Goal: Use online tool/utility: Utilize a website feature to perform a specific function

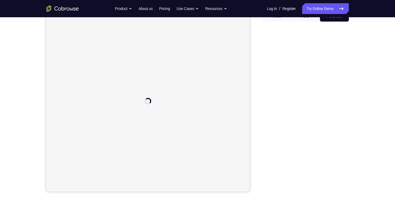
scroll to position [59, 0]
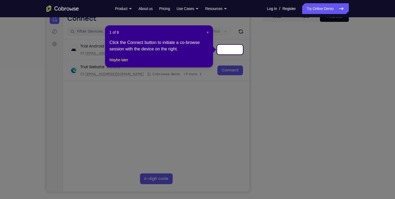
click at [307, 181] on icon at bounding box center [199, 99] width 399 height 199
click at [208, 33] on span "×" at bounding box center [208, 32] width 2 height 4
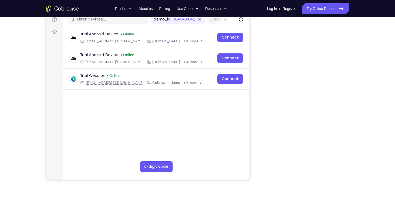
scroll to position [72, 0]
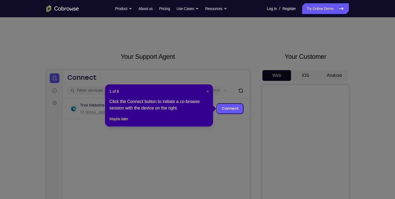
click at [208, 93] on span "×" at bounding box center [208, 91] width 2 height 4
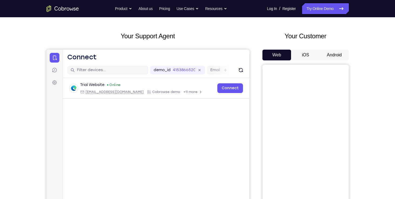
scroll to position [20, 0]
click at [322, 55] on button "Android" at bounding box center [334, 55] width 29 height 11
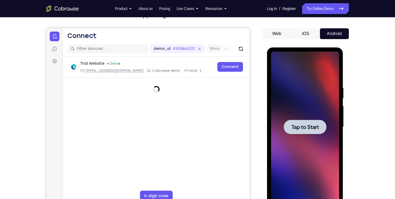
scroll to position [0, 0]
click at [299, 125] on span "Tap to Start" at bounding box center [305, 127] width 28 height 5
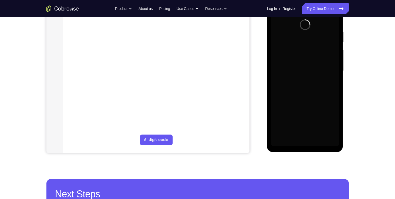
scroll to position [99, 0]
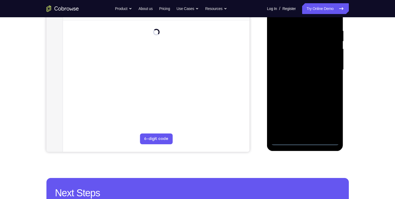
click at [308, 142] on div at bounding box center [305, 69] width 68 height 151
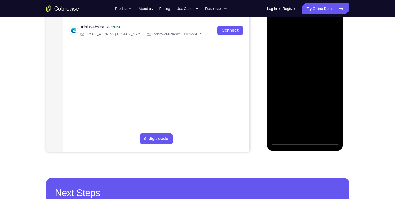
click at [329, 119] on div at bounding box center [305, 69] width 68 height 151
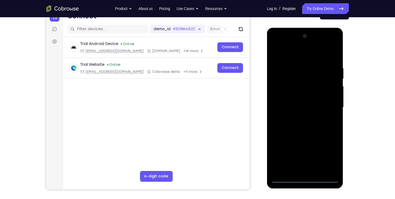
scroll to position [61, 0]
click at [275, 43] on div at bounding box center [305, 107] width 68 height 151
click at [297, 79] on div at bounding box center [305, 107] width 68 height 151
click at [291, 160] on div at bounding box center [305, 107] width 68 height 151
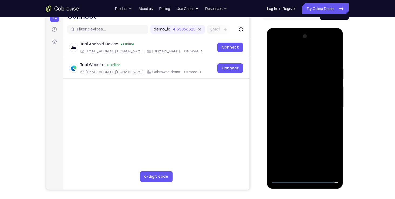
click at [335, 161] on div at bounding box center [305, 107] width 68 height 151
click at [319, 160] on div at bounding box center [305, 107] width 68 height 151
click at [290, 159] on div at bounding box center [305, 107] width 68 height 151
click at [336, 168] on div at bounding box center [305, 107] width 68 height 151
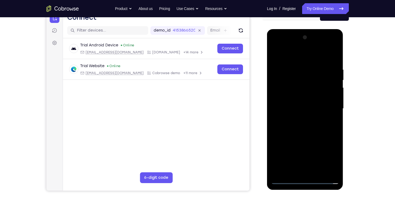
scroll to position [54, 0]
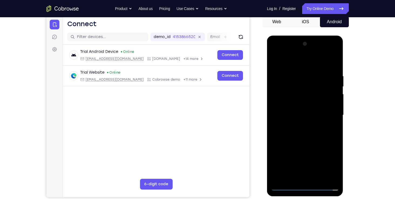
click at [281, 104] on div at bounding box center [305, 115] width 68 height 151
click at [312, 124] on div at bounding box center [305, 115] width 68 height 151
click at [334, 61] on div at bounding box center [305, 115] width 68 height 151
click at [298, 71] on div at bounding box center [305, 115] width 68 height 151
click at [311, 138] on div at bounding box center [305, 115] width 68 height 151
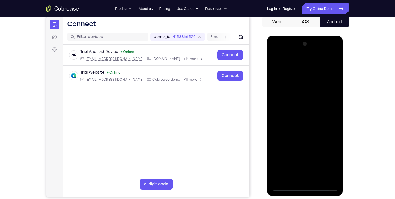
click at [305, 80] on div at bounding box center [305, 115] width 68 height 151
click at [301, 178] on div at bounding box center [305, 115] width 68 height 151
click at [335, 52] on div at bounding box center [305, 115] width 68 height 151
click at [279, 157] on div at bounding box center [305, 115] width 68 height 151
click at [295, 147] on div at bounding box center [305, 115] width 68 height 151
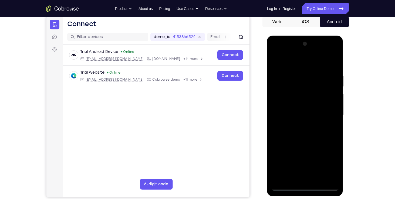
click at [278, 158] on div at bounding box center [305, 115] width 68 height 151
click at [288, 104] on div at bounding box center [305, 115] width 68 height 151
click at [286, 106] on div at bounding box center [305, 115] width 68 height 151
click at [280, 107] on div at bounding box center [305, 115] width 68 height 151
click at [331, 177] on div at bounding box center [305, 115] width 68 height 151
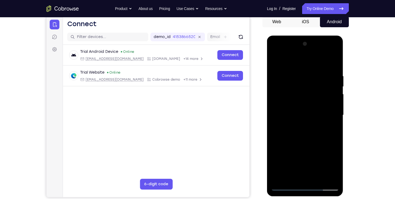
click at [278, 55] on div at bounding box center [305, 115] width 68 height 151
click at [303, 71] on div at bounding box center [305, 115] width 68 height 151
click at [290, 175] on div at bounding box center [305, 115] width 68 height 151
click at [292, 177] on div at bounding box center [305, 115] width 68 height 151
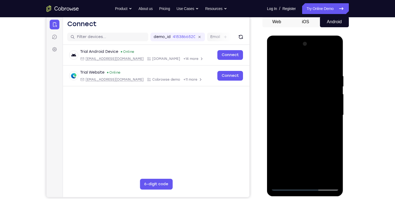
click at [318, 148] on div at bounding box center [305, 115] width 68 height 151
click at [290, 176] on div at bounding box center [305, 115] width 68 height 151
click at [334, 167] on div at bounding box center [305, 115] width 68 height 151
click at [316, 148] on div at bounding box center [305, 115] width 68 height 151
click at [329, 166] on div at bounding box center [305, 115] width 68 height 151
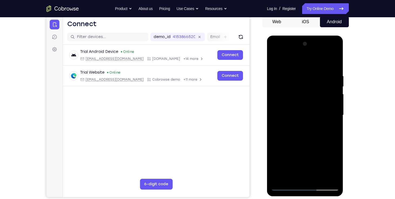
click at [286, 159] on div at bounding box center [305, 115] width 68 height 151
click at [294, 166] on div at bounding box center [305, 115] width 68 height 151
click at [314, 181] on div at bounding box center [305, 115] width 68 height 151
click at [312, 149] on div at bounding box center [305, 115] width 68 height 151
click at [294, 159] on div at bounding box center [305, 115] width 68 height 151
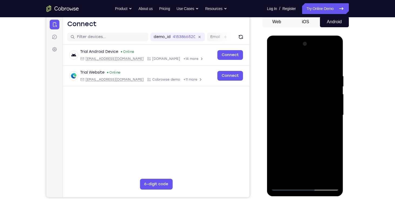
click at [329, 165] on div at bounding box center [305, 115] width 68 height 151
click at [304, 157] on div at bounding box center [305, 115] width 68 height 151
click at [300, 157] on div at bounding box center [305, 115] width 68 height 151
click at [294, 166] on div at bounding box center [305, 115] width 68 height 151
click at [304, 156] on div at bounding box center [305, 115] width 68 height 151
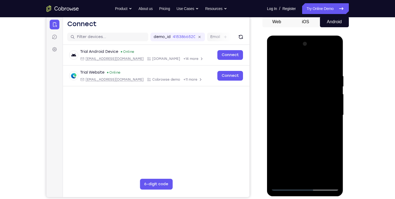
click at [318, 167] on div at bounding box center [305, 115] width 68 height 151
click at [310, 140] on div at bounding box center [305, 115] width 68 height 151
click at [335, 180] on div at bounding box center [305, 115] width 68 height 151
drag, startPoint x: 332, startPoint y: 88, endPoint x: 333, endPoint y: 75, distance: 13.8
click at [333, 75] on div at bounding box center [305, 115] width 68 height 151
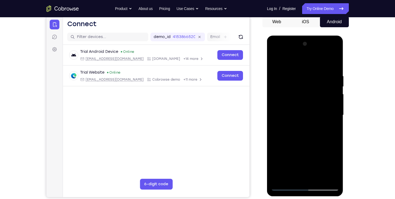
drag, startPoint x: 319, startPoint y: 138, endPoint x: 328, endPoint y: 97, distance: 41.7
click at [328, 97] on div at bounding box center [305, 115] width 68 height 151
drag, startPoint x: 313, startPoint y: 164, endPoint x: 314, endPoint y: 99, distance: 65.6
click at [314, 99] on div at bounding box center [305, 115] width 68 height 151
drag, startPoint x: 318, startPoint y: 159, endPoint x: 324, endPoint y: 114, distance: 44.7
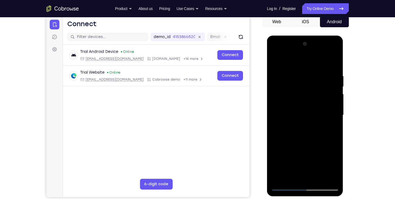
click at [324, 114] on div at bounding box center [305, 115] width 68 height 151
drag, startPoint x: 324, startPoint y: 93, endPoint x: 331, endPoint y: 146, distance: 53.9
click at [331, 146] on div at bounding box center [305, 115] width 68 height 151
click at [312, 152] on div at bounding box center [305, 115] width 68 height 151
click at [313, 123] on div at bounding box center [305, 115] width 68 height 151
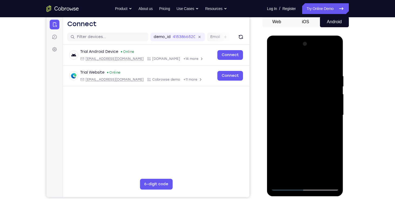
click at [308, 140] on div at bounding box center [305, 115] width 68 height 151
